Goal: Obtain resource: Download file/media

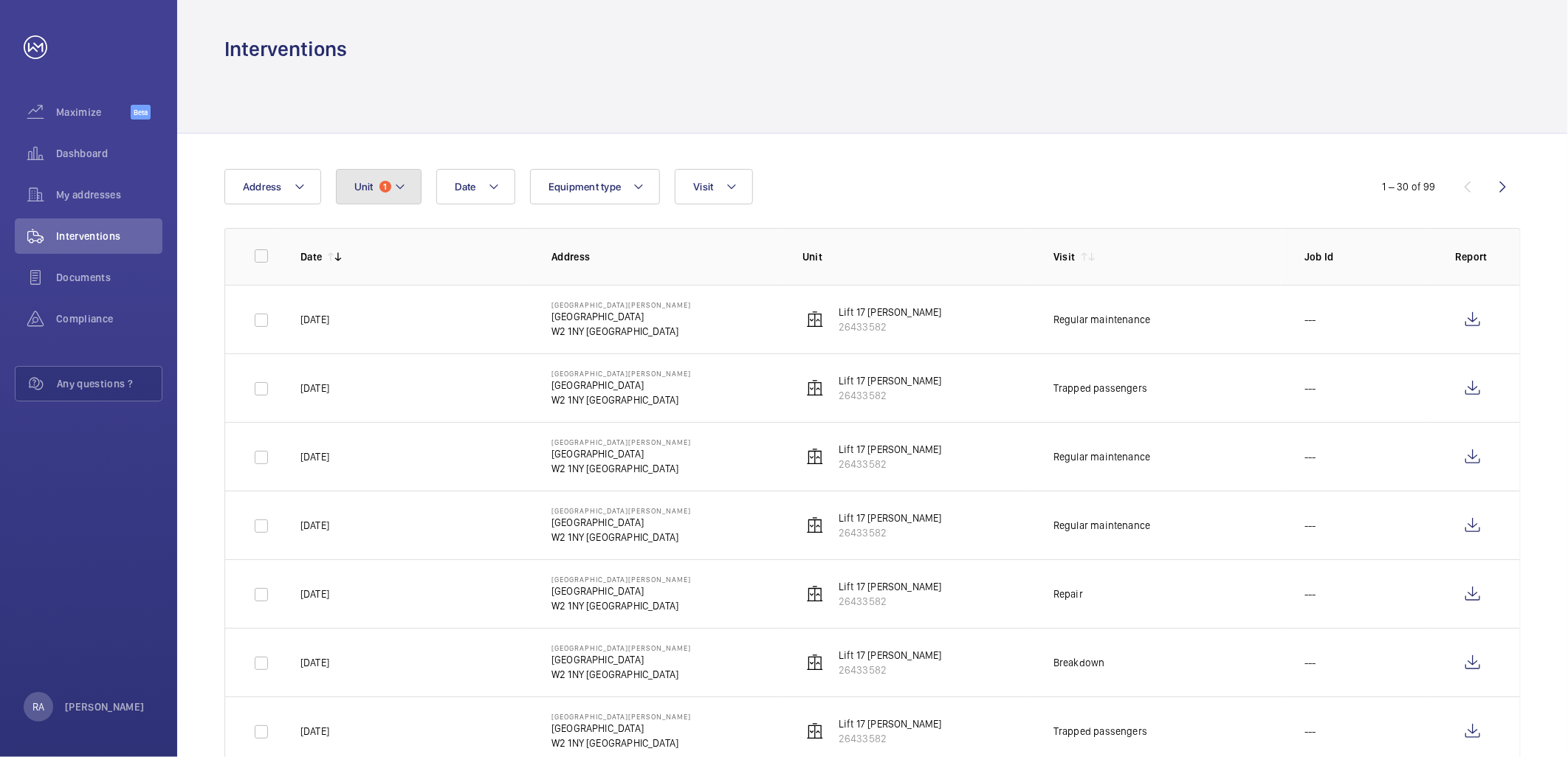
click at [400, 187] on mat-icon at bounding box center [400, 186] width 11 height 18
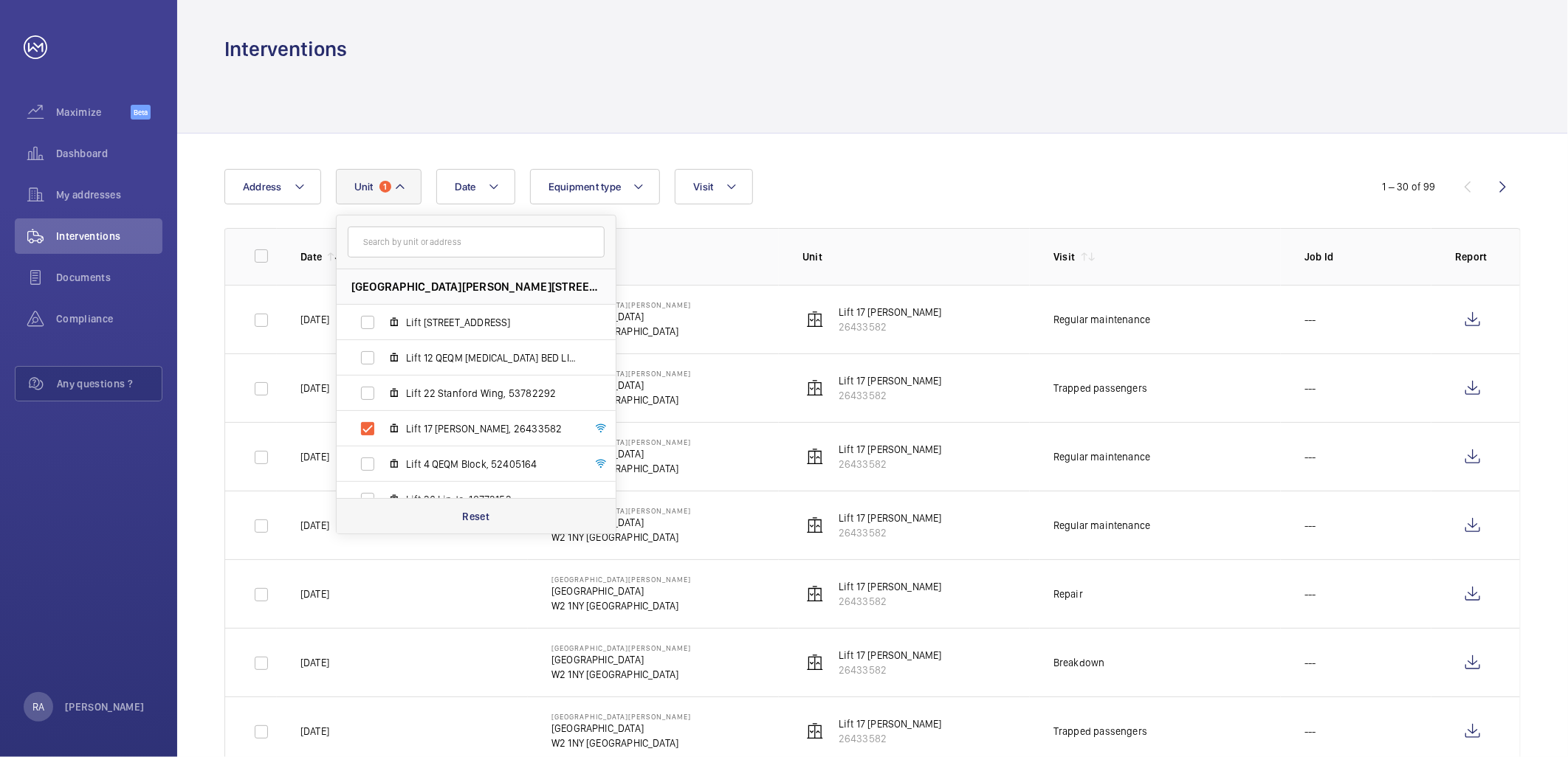
click at [470, 514] on p "Reset" at bounding box center [476, 516] width 28 height 15
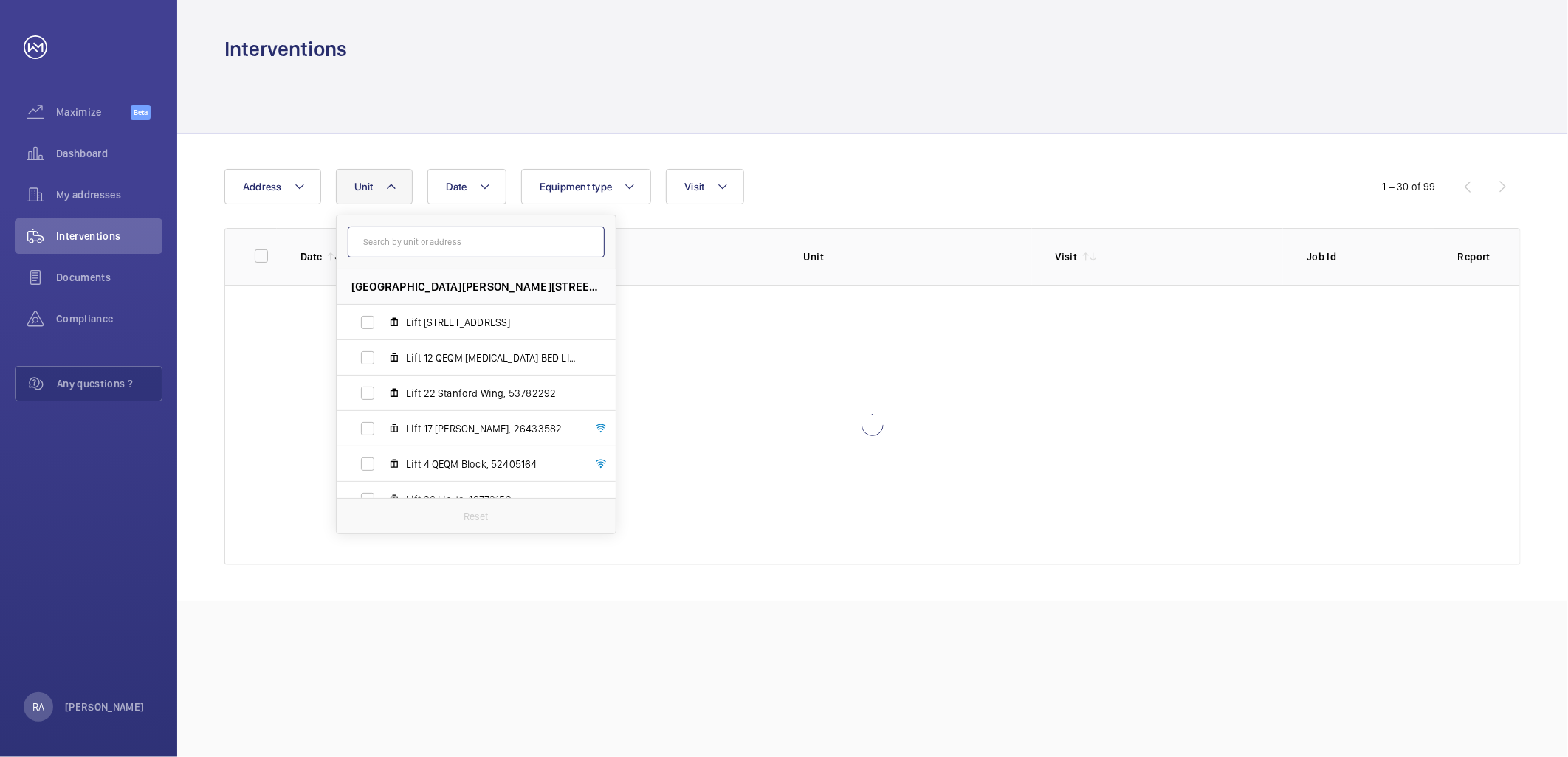
click at [416, 234] on input "text" at bounding box center [476, 242] width 257 height 31
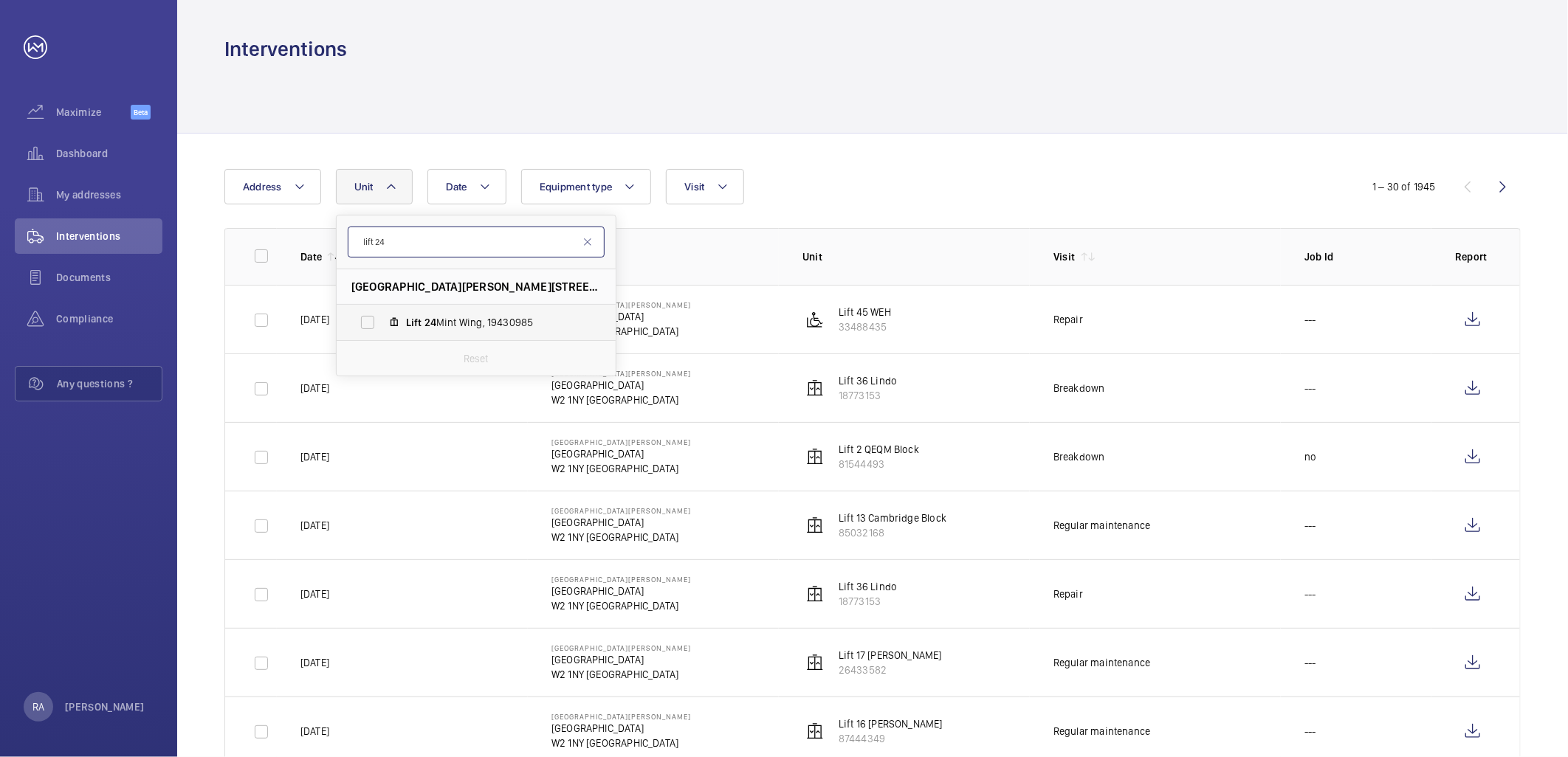
type input "lift 24"
click at [367, 322] on label "Lift 24 Mint Wing, 19430985" at bounding box center [465, 322] width 255 height 35
click at [367, 322] on input "Lift 24 Mint Wing, 19430985" at bounding box center [368, 322] width 30 height 30
checkbox input "true"
click at [1042, 177] on div "Date Address [STREET_ADDRESS][PERSON_NAME] Lift [GEOGRAPHIC_DATA] Reset Equipme…" at bounding box center [784, 186] width 1119 height 35
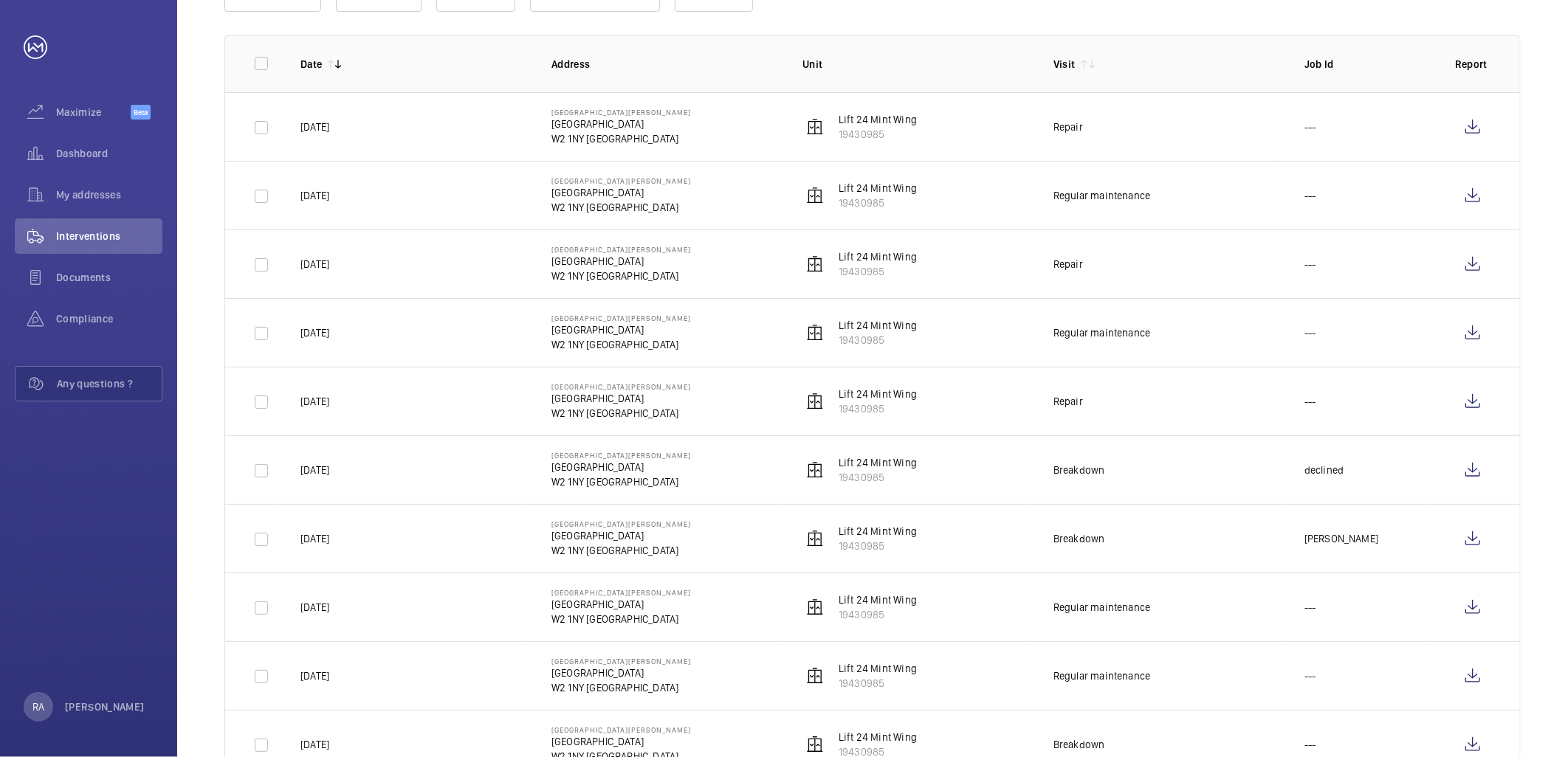
scroll to position [246, 0]
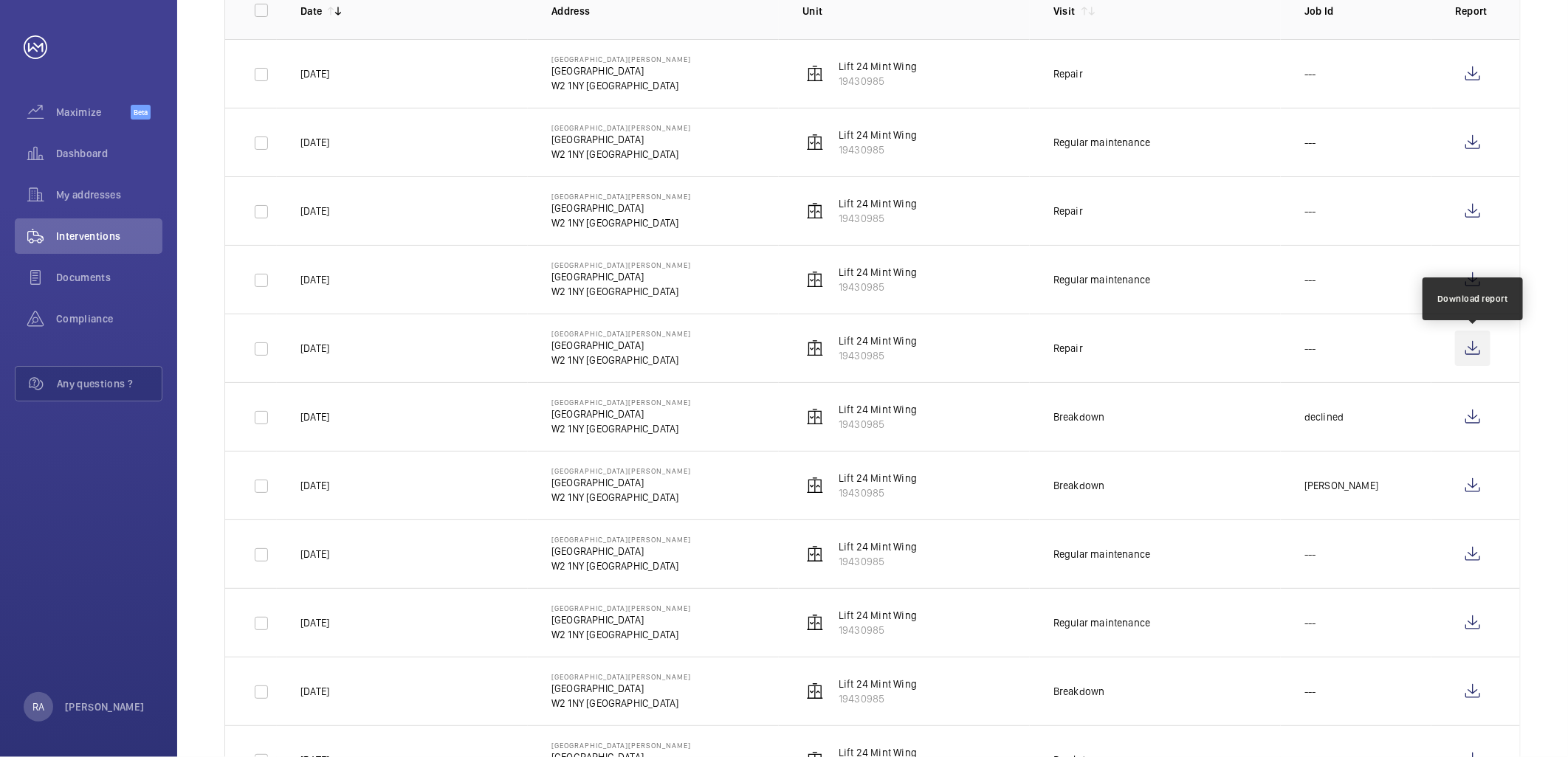
click at [1470, 350] on wm-front-icon-button at bounding box center [1472, 348] width 35 height 35
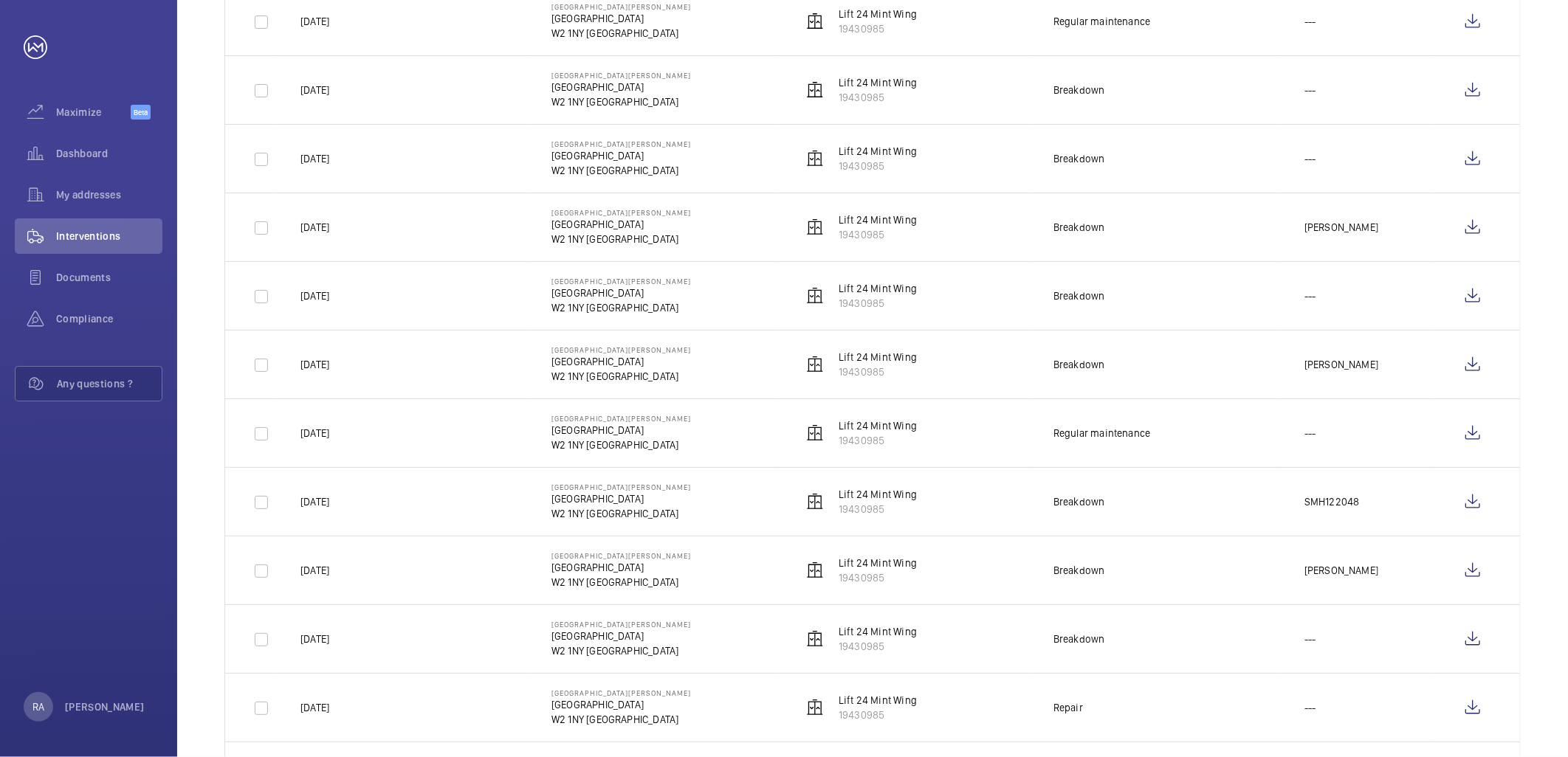
scroll to position [902, 0]
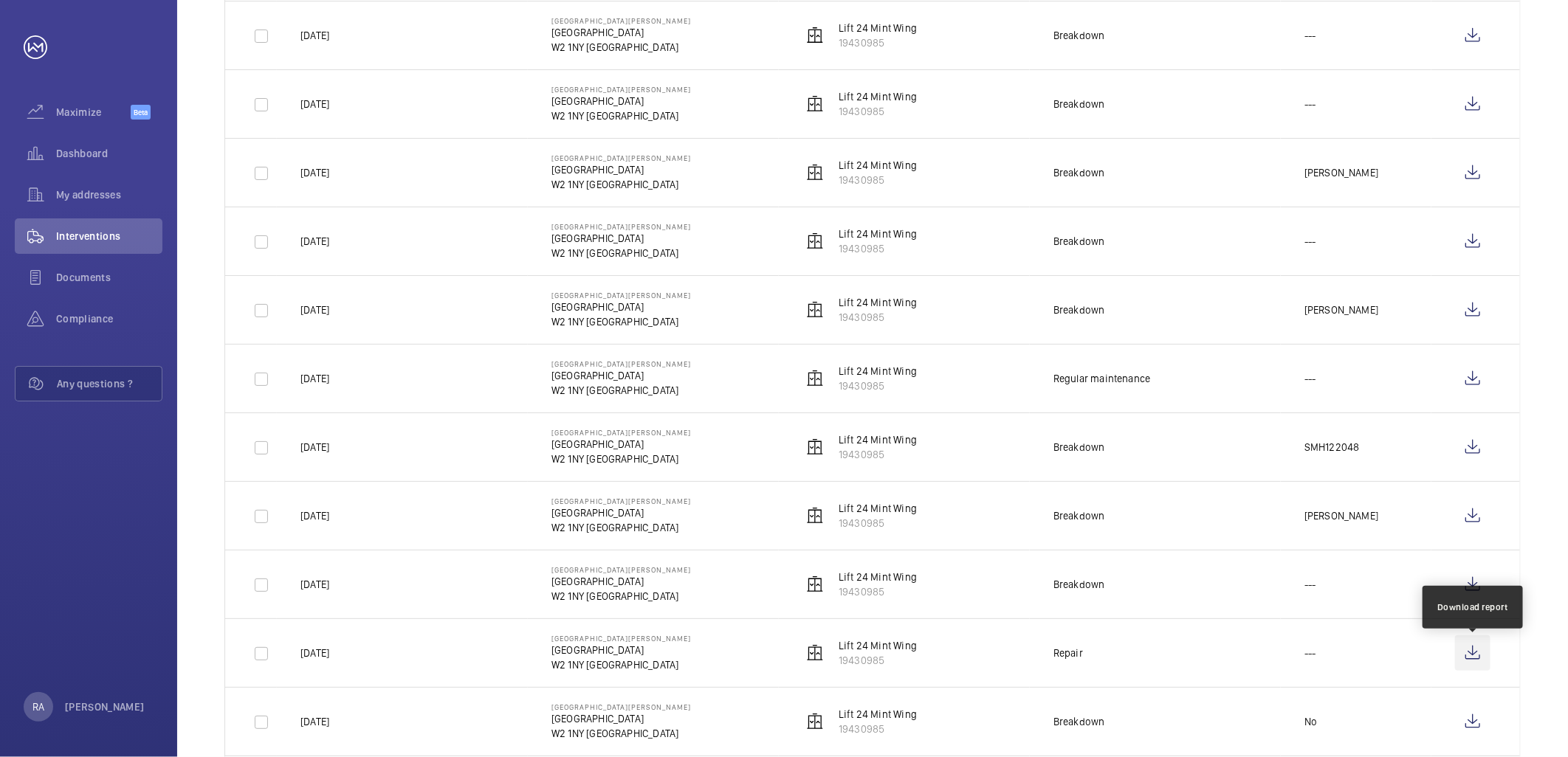
click at [1475, 659] on wm-front-icon-button at bounding box center [1472, 653] width 35 height 35
